Goal: Information Seeking & Learning: Learn about a topic

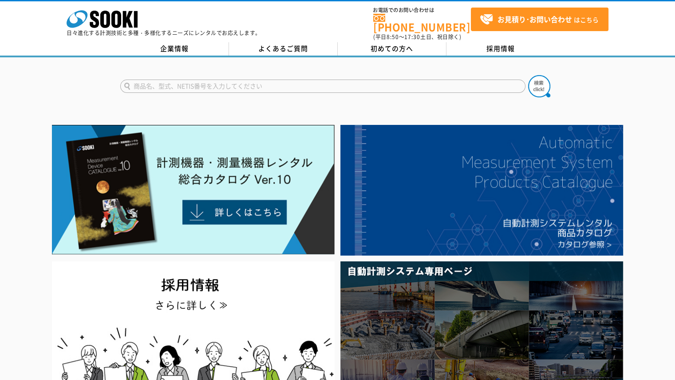
click at [317, 79] on input "text" at bounding box center [322, 85] width 405 height 13
type input "MDC"
click at [528, 75] on button at bounding box center [539, 86] width 22 height 22
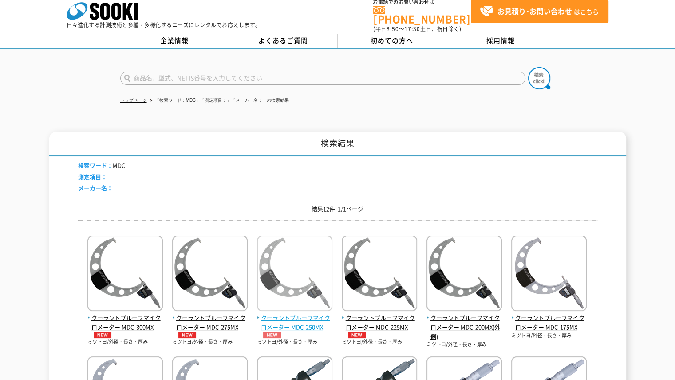
scroll to position [7, 0]
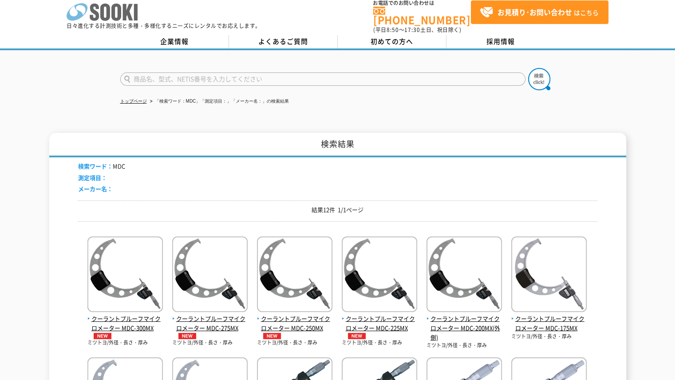
click at [123, 19] on icon "株式会社 ソーキ" at bounding box center [102, 12] width 71 height 18
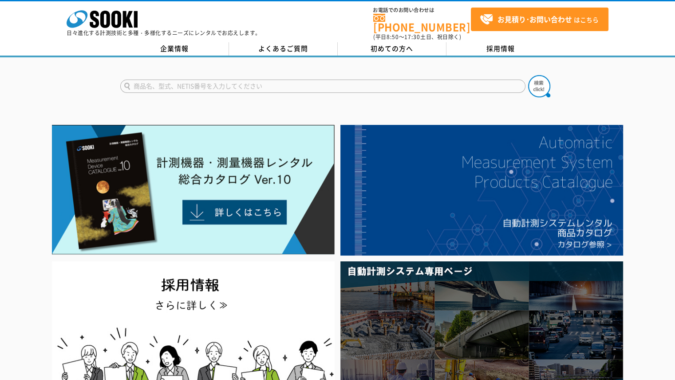
click at [321, 85] on input "text" at bounding box center [322, 85] width 405 height 13
click at [326, 82] on input "text" at bounding box center [322, 85] width 405 height 13
click at [411, 79] on input "text" at bounding box center [322, 85] width 405 height 13
type input "商品名、型式、NETIS番号を入力してください"
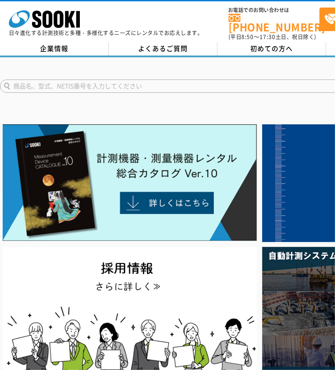
type input "商品名、型式、NETIS番号を入力してください"
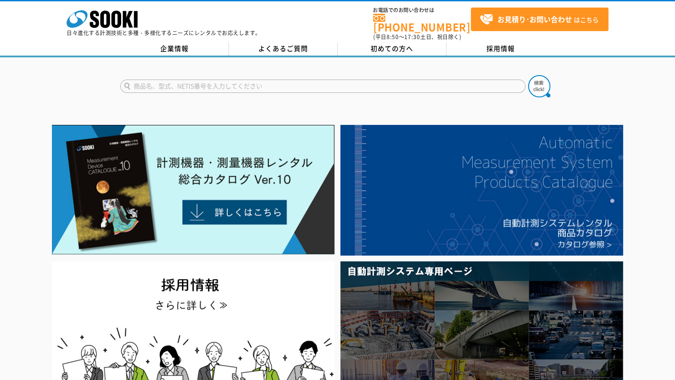
click at [327, 83] on input "text" at bounding box center [322, 85] width 405 height 13
type input "MDC"
click at [528, 75] on button at bounding box center [539, 86] width 22 height 22
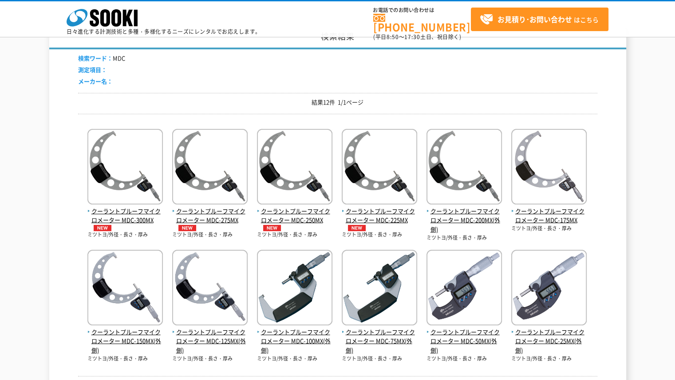
scroll to position [61, 0]
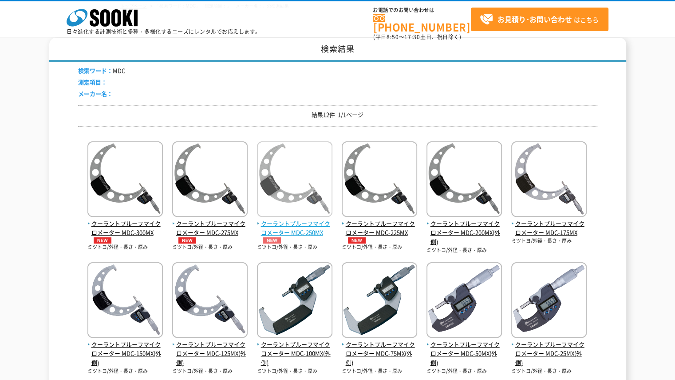
click at [293, 178] on img at bounding box center [294, 180] width 75 height 78
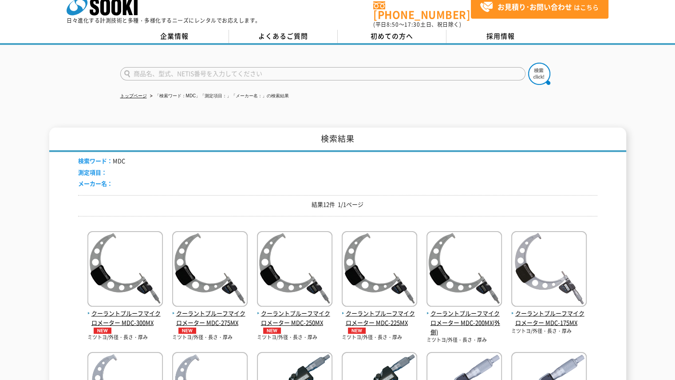
scroll to position [12, 0]
click at [315, 67] on input "text" at bounding box center [322, 73] width 405 height 13
type input "商品名、型式、NETIS番号を入力してください"
click at [313, 67] on input "text" at bounding box center [322, 73] width 405 height 13
type input "IMZ"
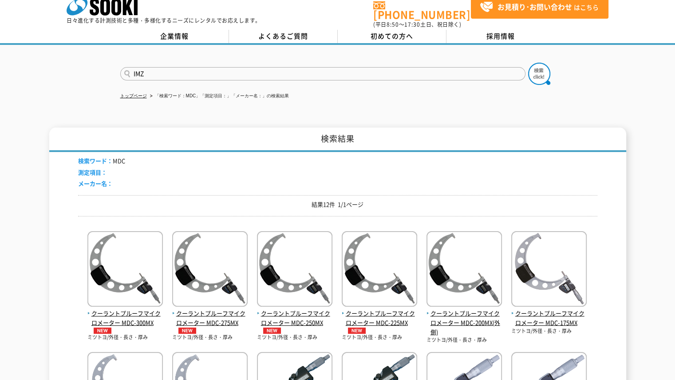
click at [528, 63] on button at bounding box center [539, 74] width 22 height 22
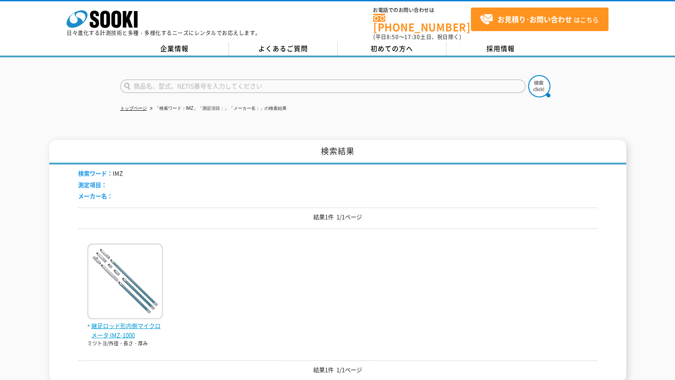
click at [123, 264] on img at bounding box center [124, 282] width 75 height 78
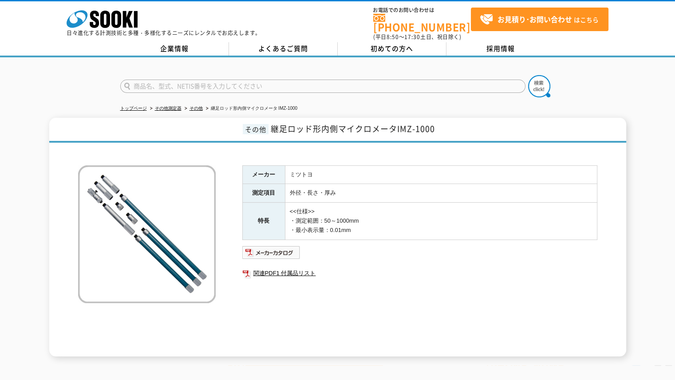
click at [272, 79] on input "text" at bounding box center [322, 85] width 405 height 13
type input "商品名、型式、NETIS番号を入力してください"
click at [320, 79] on input "text" at bounding box center [322, 85] width 405 height 13
type input "商品名、型式、NETIS番号を入力してください"
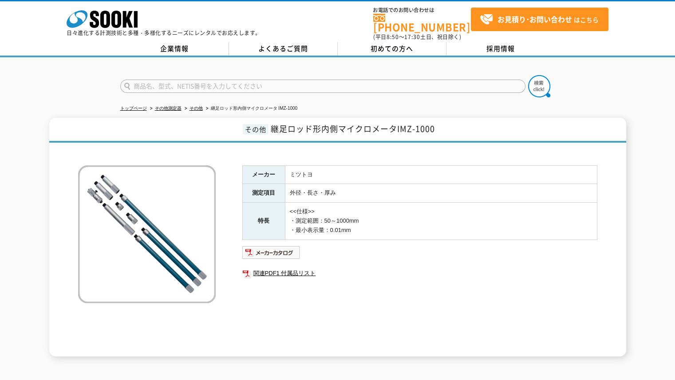
click at [330, 84] on input "text" at bounding box center [322, 85] width 405 height 13
type input "商品名、型式、NETIS番号を入力してください"
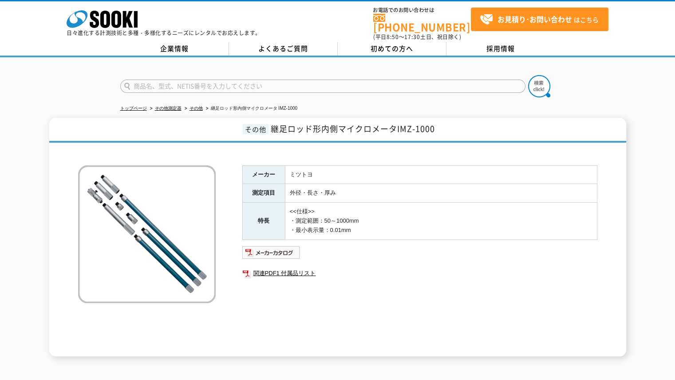
type input "商品名、型式、NETIS番号を入力してください"
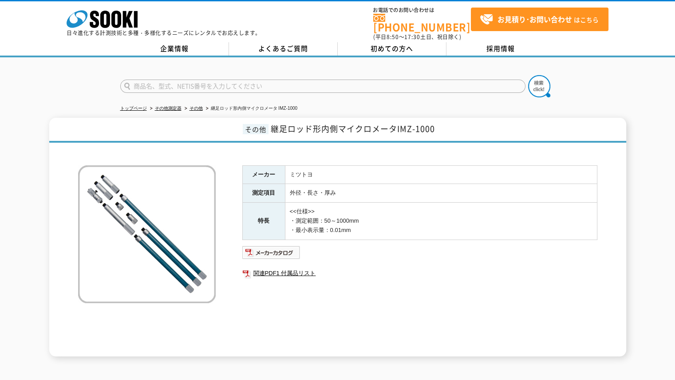
type input "商品名、型式、NETIS番号を入力してください"
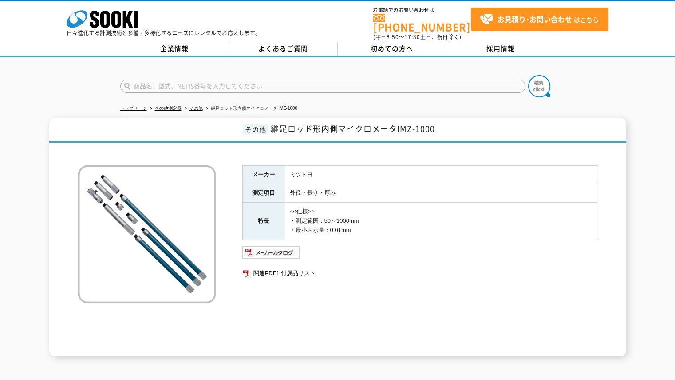
type input "商品名、型式、NETIS番号を入力してください"
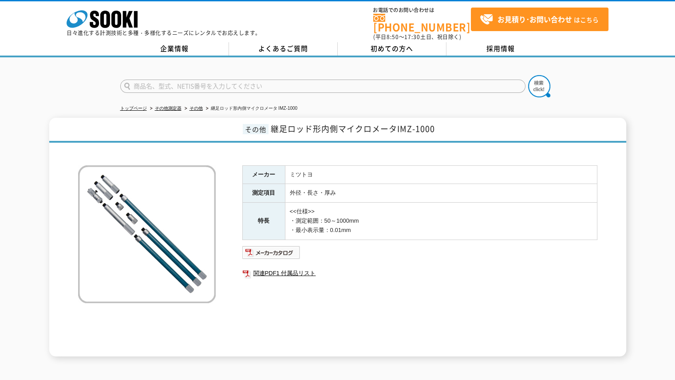
type input "商品名、型式、NETIS番号を入力してください"
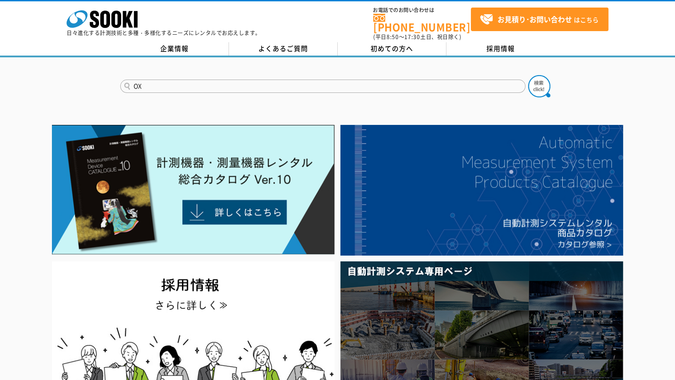
type input "OX"
click at [528, 75] on button at bounding box center [539, 86] width 22 height 22
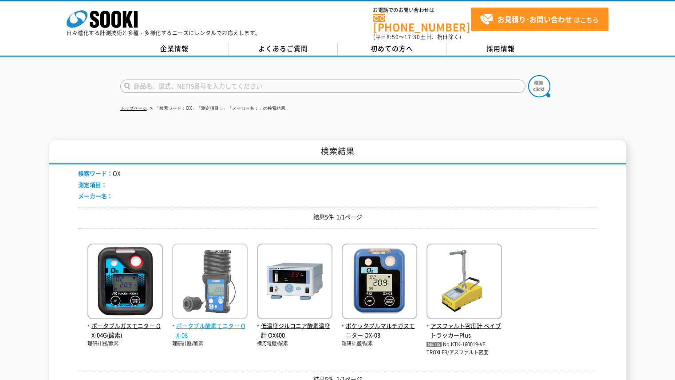
click at [224, 266] on img at bounding box center [209, 282] width 75 height 78
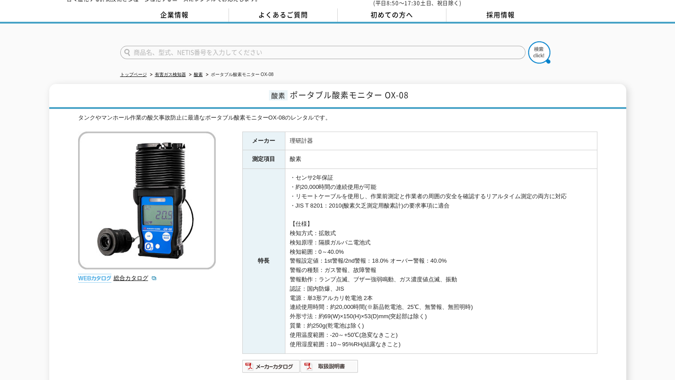
scroll to position [32, 0]
